Goal: Navigation & Orientation: Find specific page/section

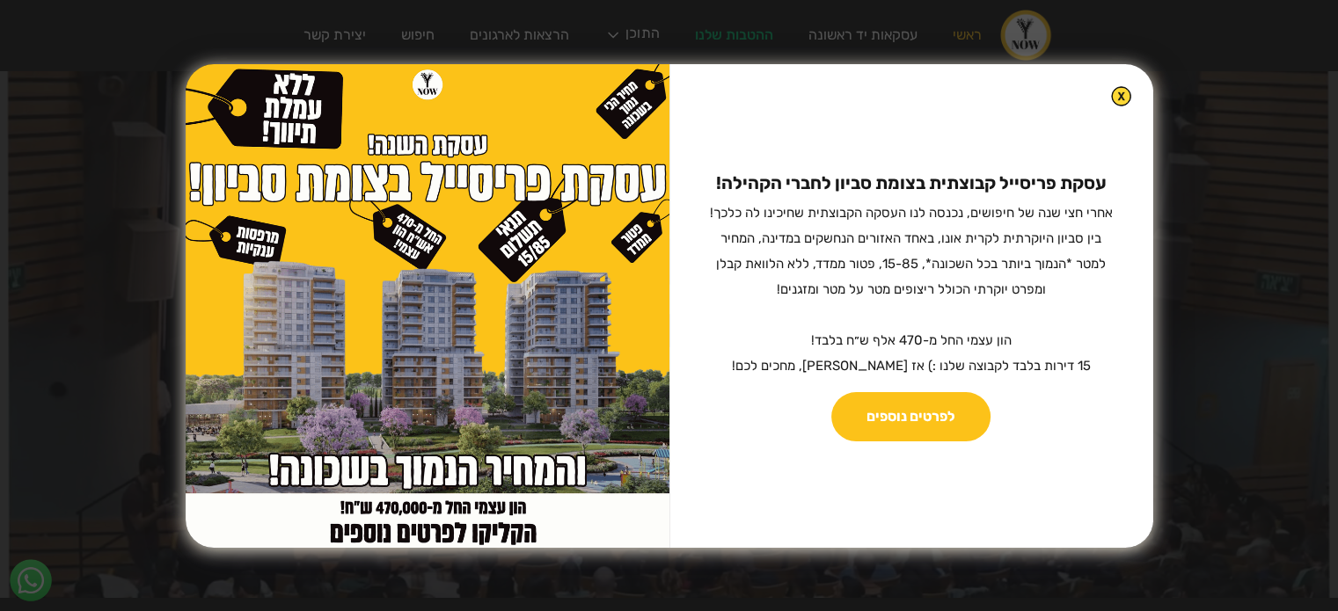
click at [1111, 94] on img at bounding box center [1121, 96] width 20 height 20
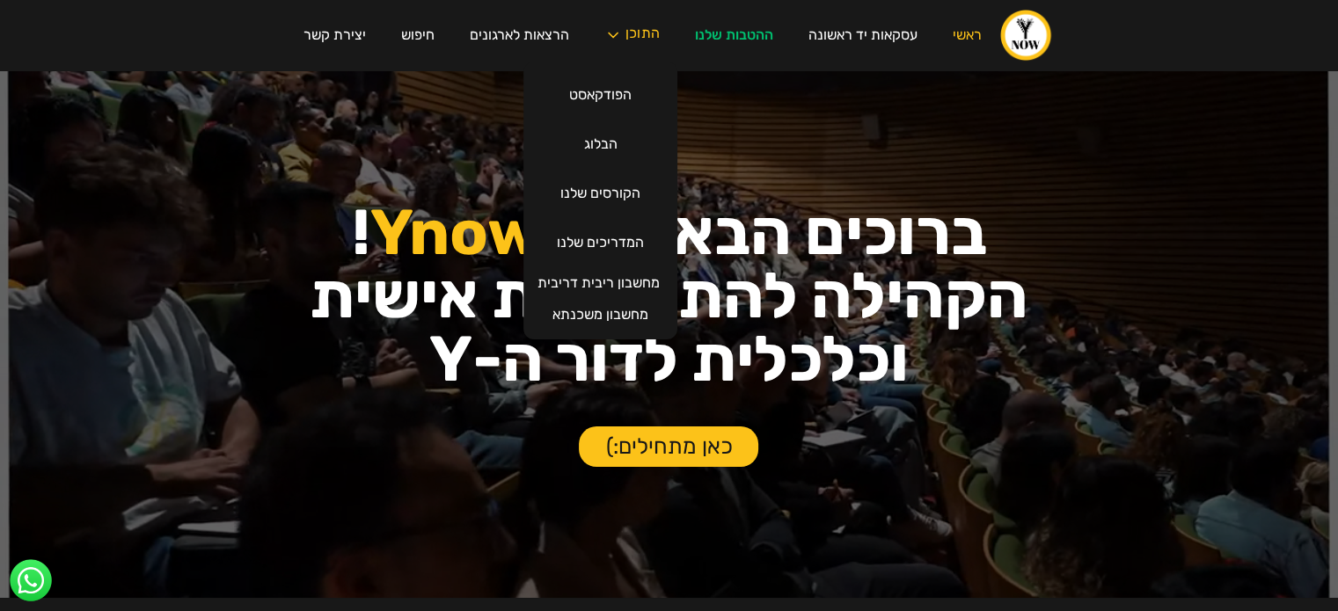
click at [629, 38] on div "התוכן" at bounding box center [642, 35] width 34 height 18
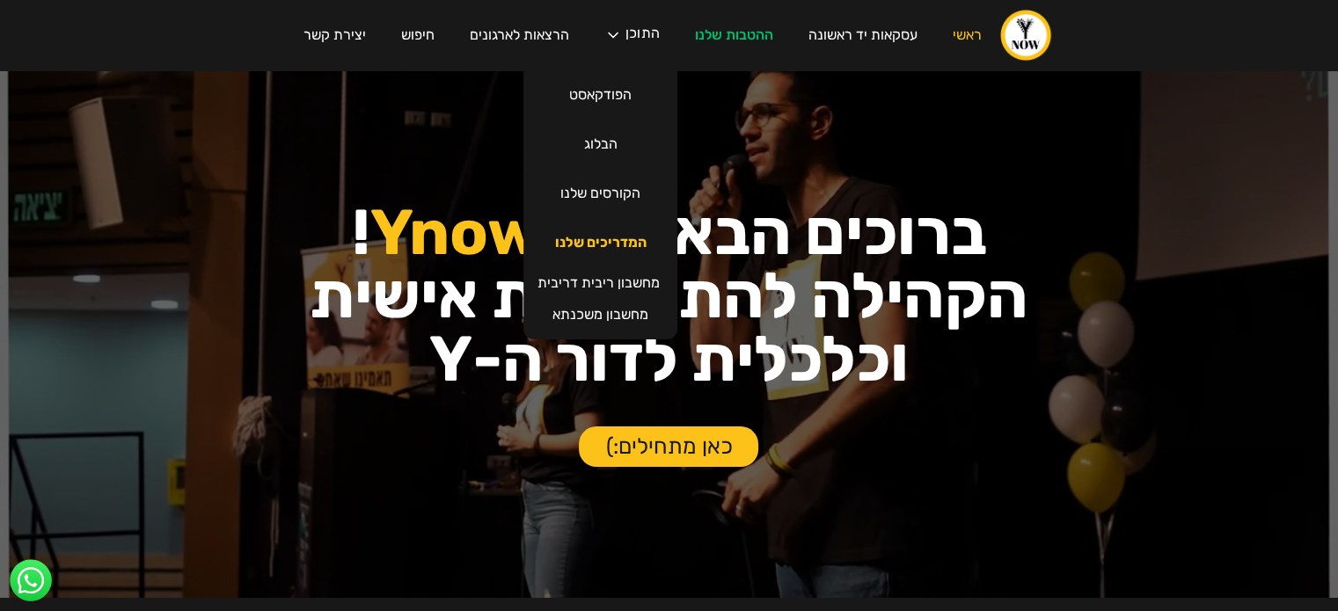
click at [610, 244] on link "המדריכים שלנו" at bounding box center [600, 242] width 127 height 49
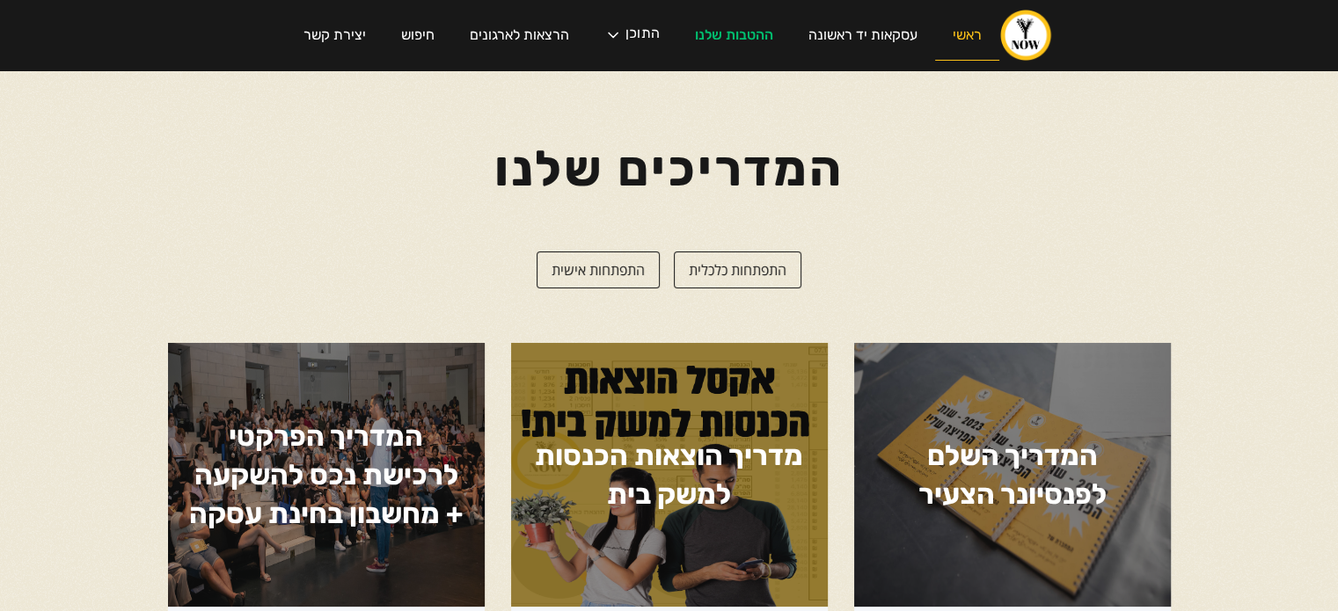
click at [974, 38] on link "ראשי" at bounding box center [967, 36] width 64 height 50
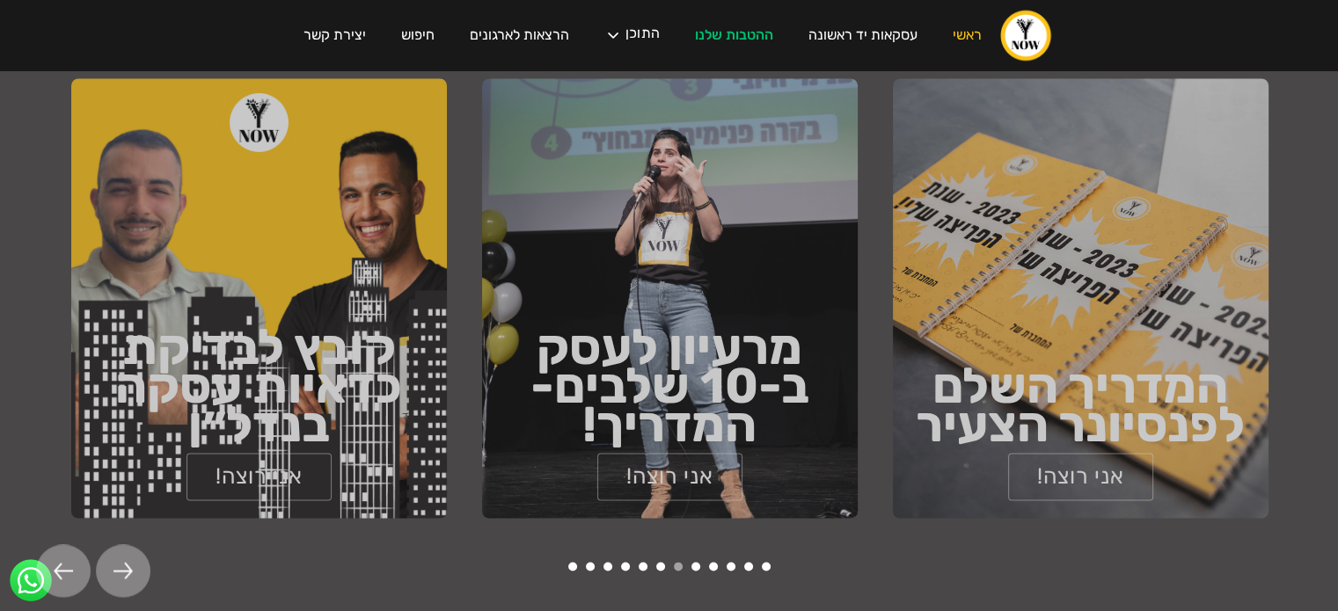
scroll to position [2726, 0]
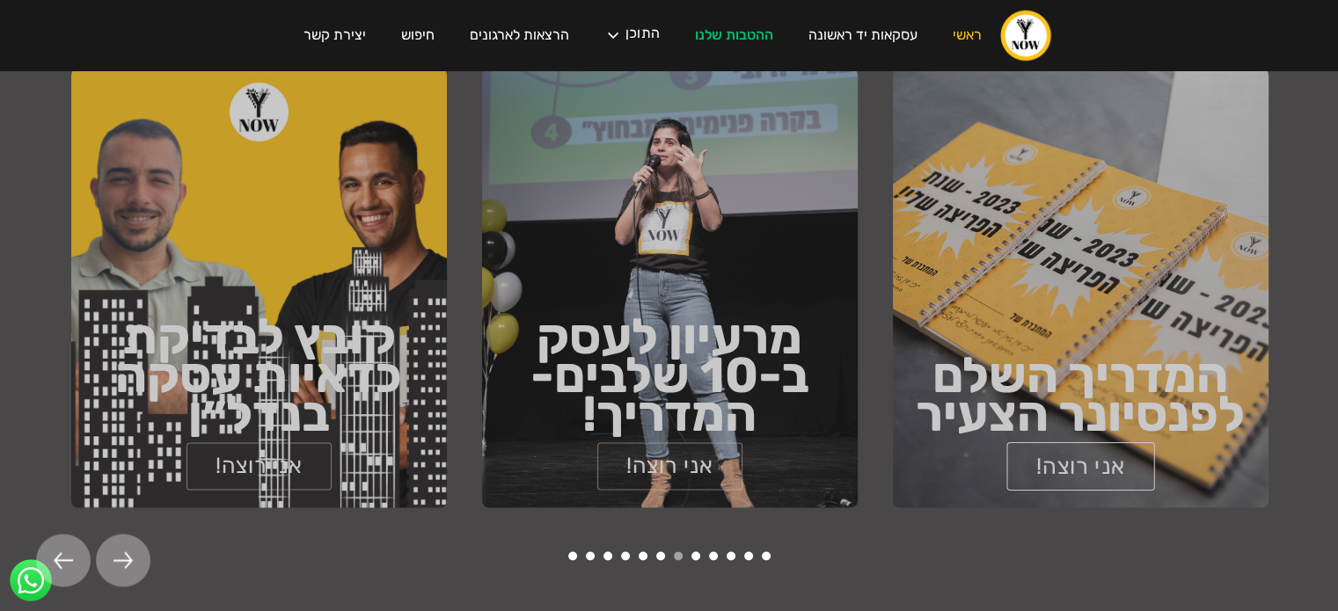
click at [1129, 441] on link "אני רוצה!" at bounding box center [1080, 465] width 148 height 48
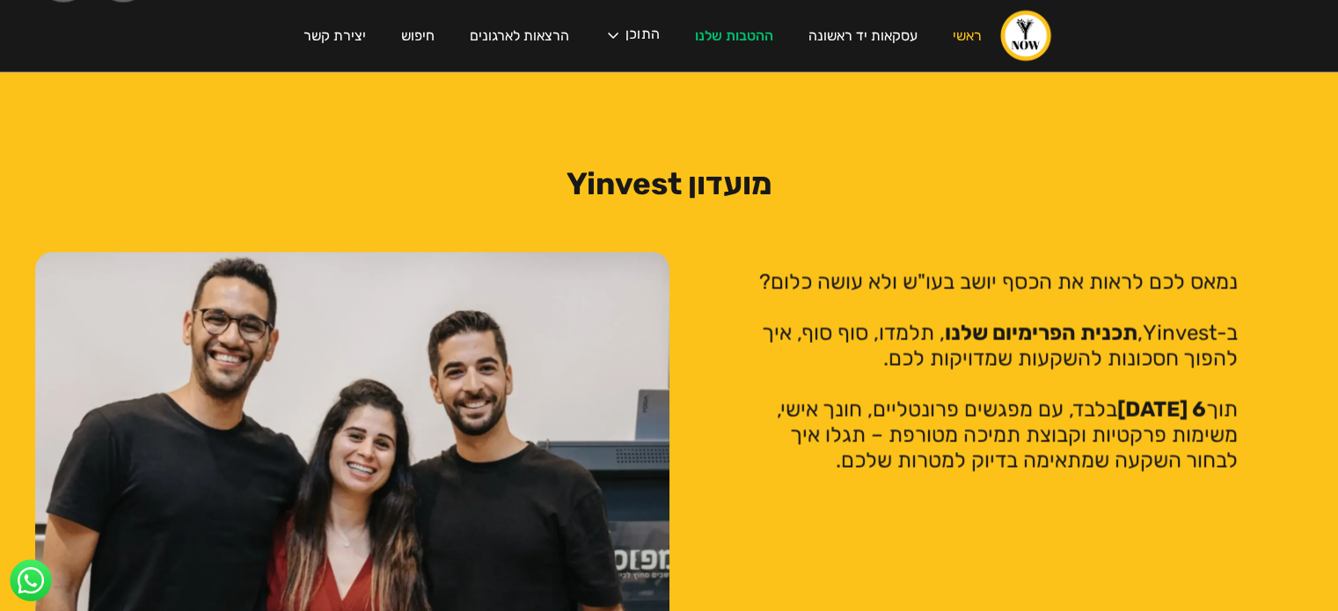
scroll to position [3342, 0]
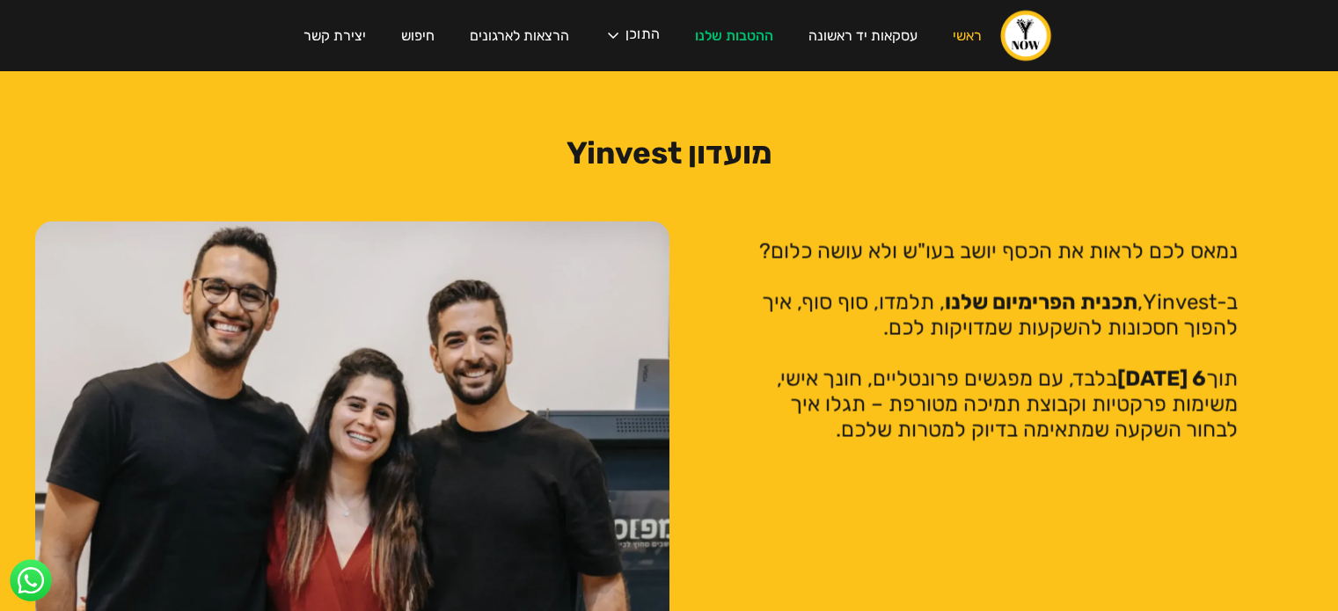
click at [1201, 274] on p "נמאס לכם לראות את הכסף יושב בעו"ש ולא עושה כלום? ‍ ב-Yinvest, תכנית הפרימיום של…" at bounding box center [996, 340] width 484 height 204
click at [1085, 292] on p "נמאס לכם לראות את הכסף יושב בעו"ש ולא עושה כלום? ‍ ב-Yinvest, תכנית הפרימיום של…" at bounding box center [996, 340] width 484 height 204
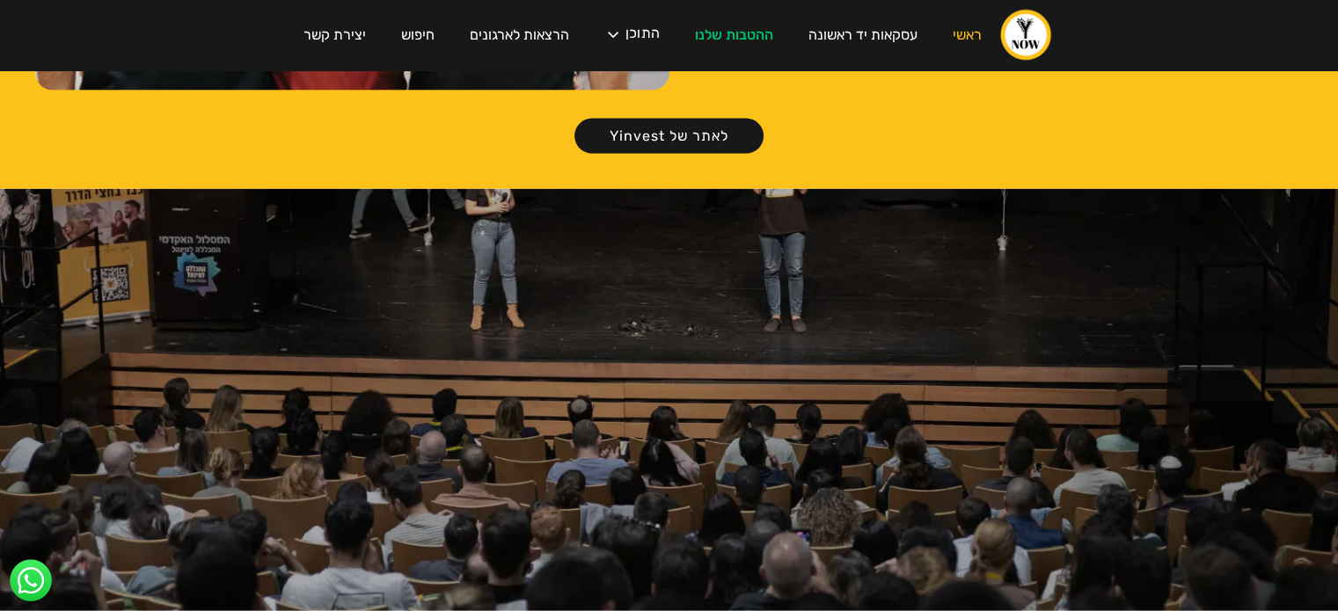
scroll to position [3975, 0]
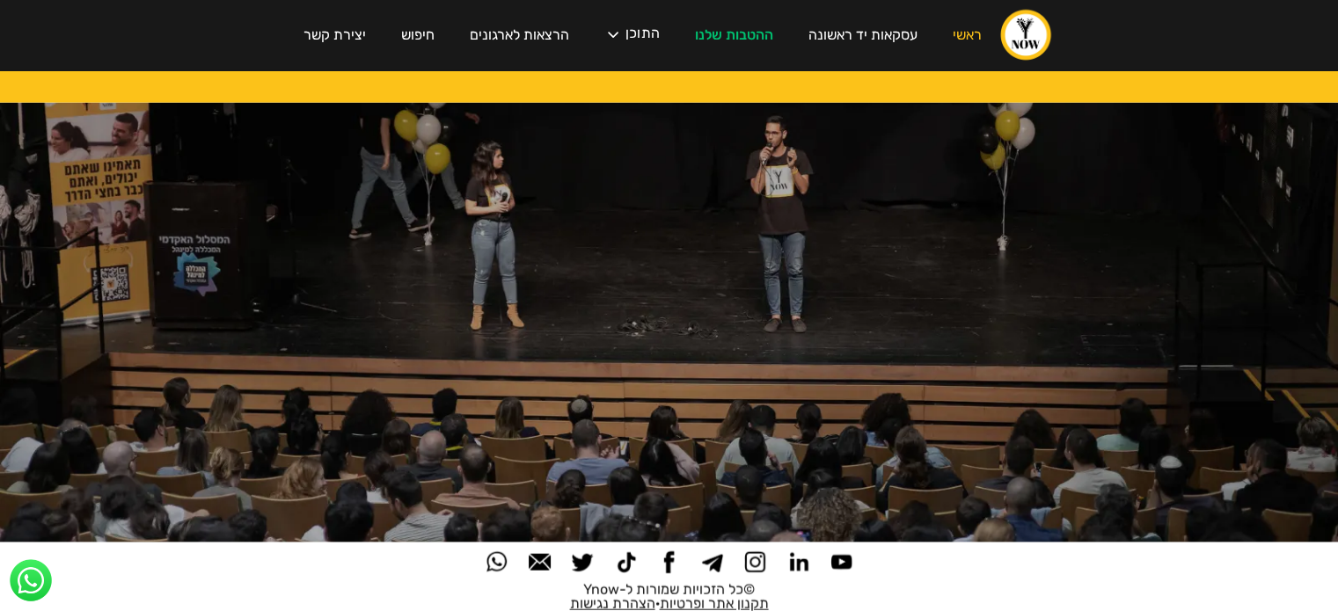
click at [763, 551] on img at bounding box center [755, 562] width 22 height 22
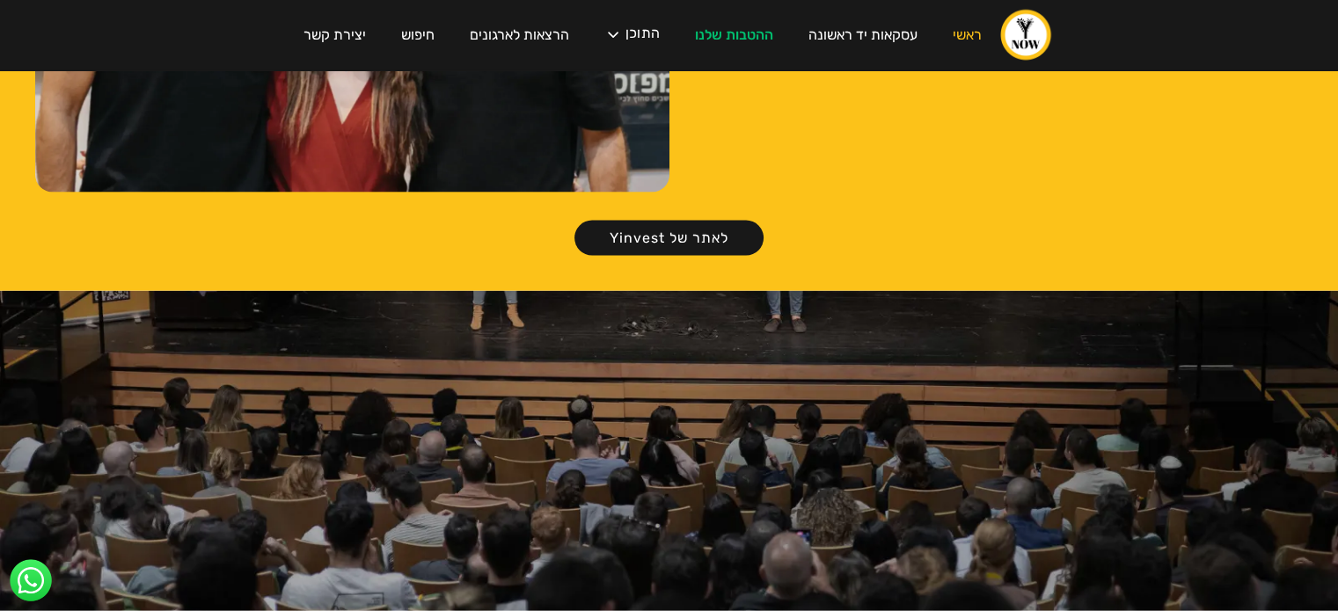
scroll to position [3535, 0]
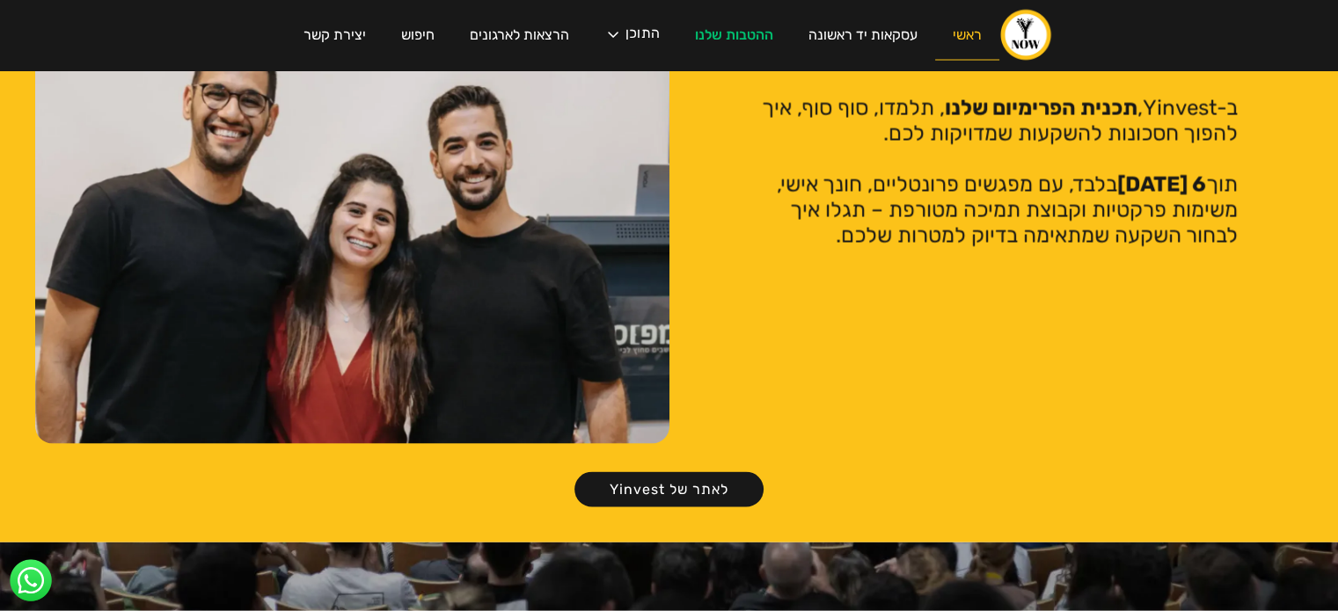
click at [985, 33] on link "ראשי" at bounding box center [967, 36] width 64 height 50
